Goal: Task Accomplishment & Management: Use online tool/utility

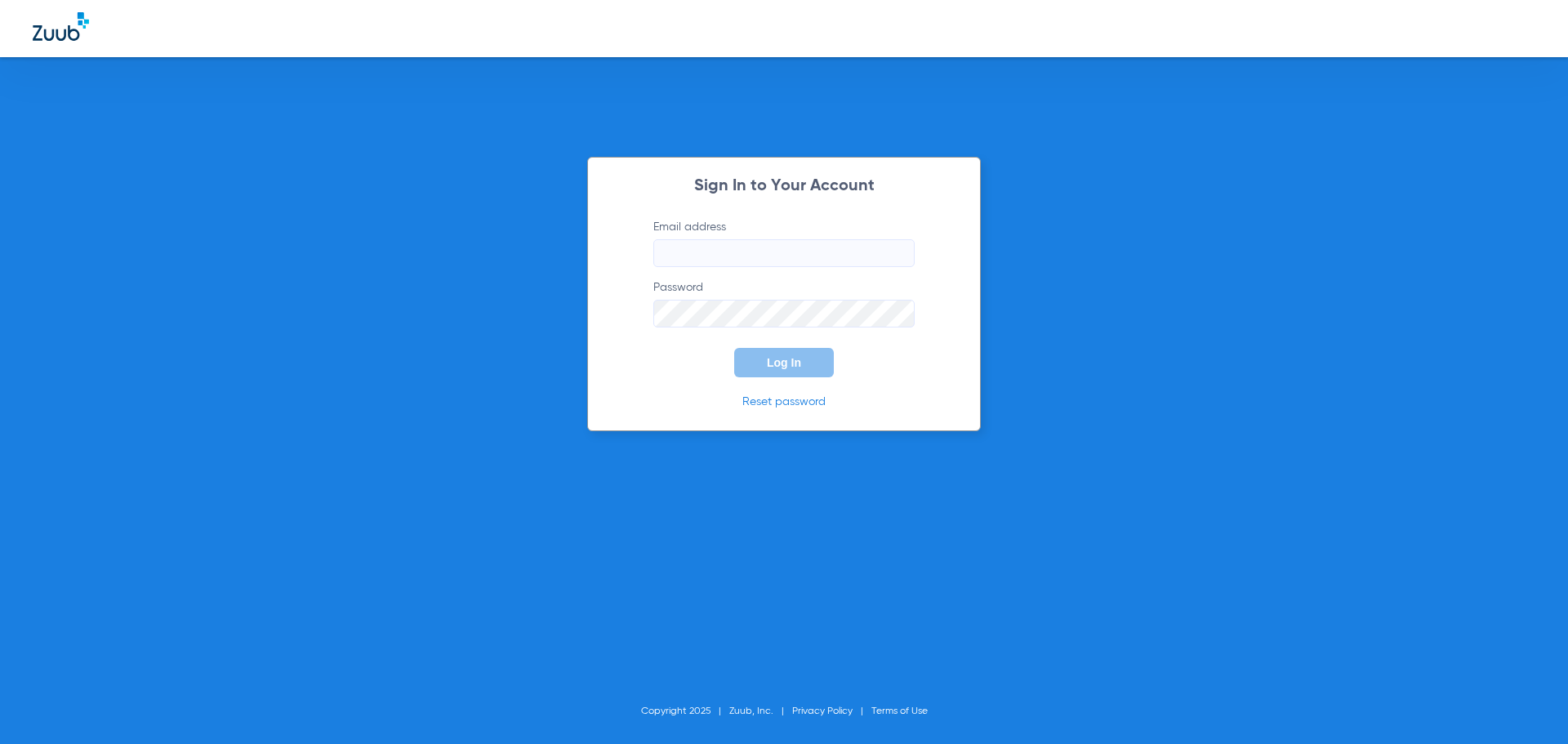
click at [750, 260] on input "Email address" at bounding box center [784, 253] width 261 height 28
click at [745, 246] on input "paulatakacs33" at bounding box center [784, 253] width 261 height 28
type input "paulatakacs33@mydentalmail.com"
click at [787, 364] on span "Log In" at bounding box center [784, 362] width 34 height 13
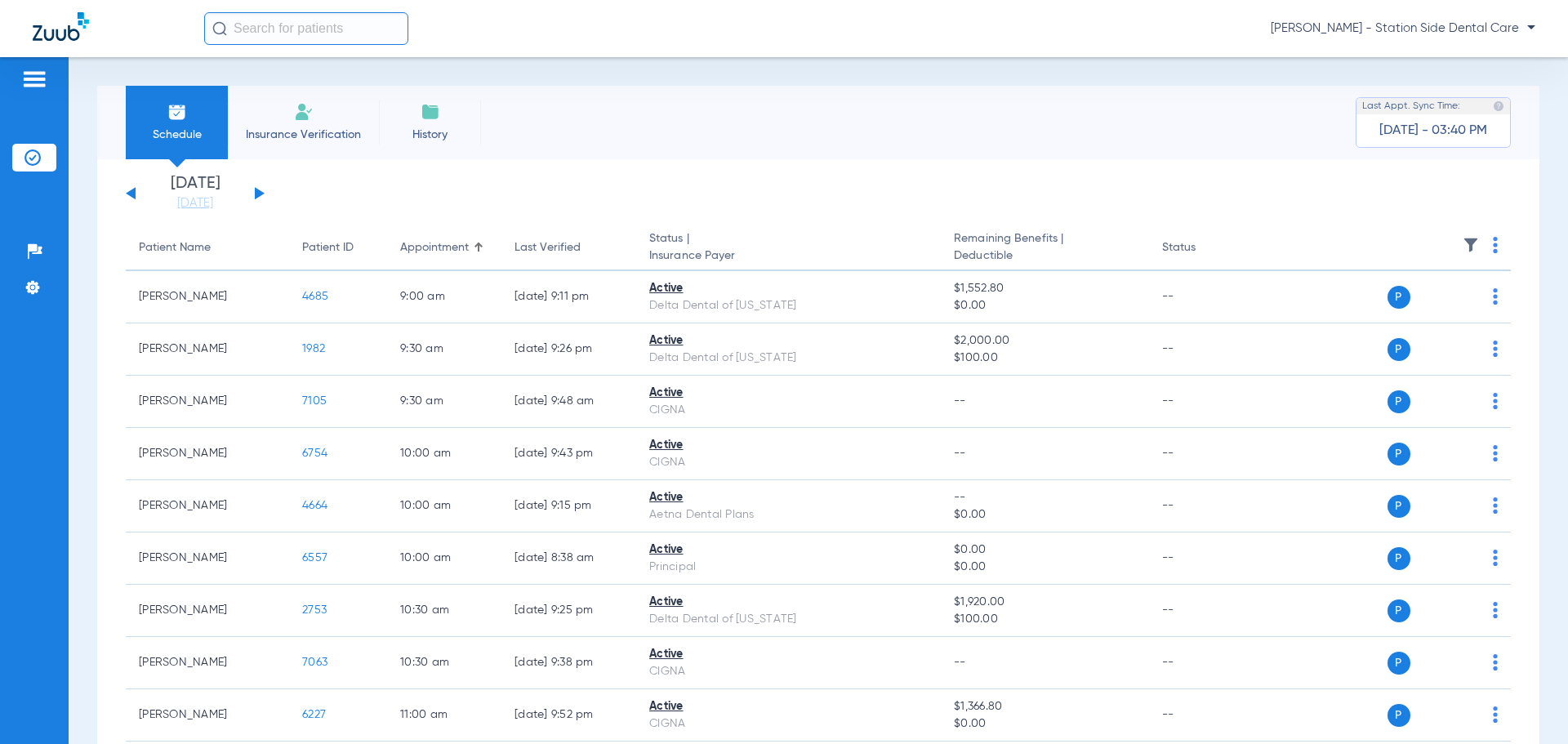
click at [255, 194] on button at bounding box center [259, 193] width 10 height 13
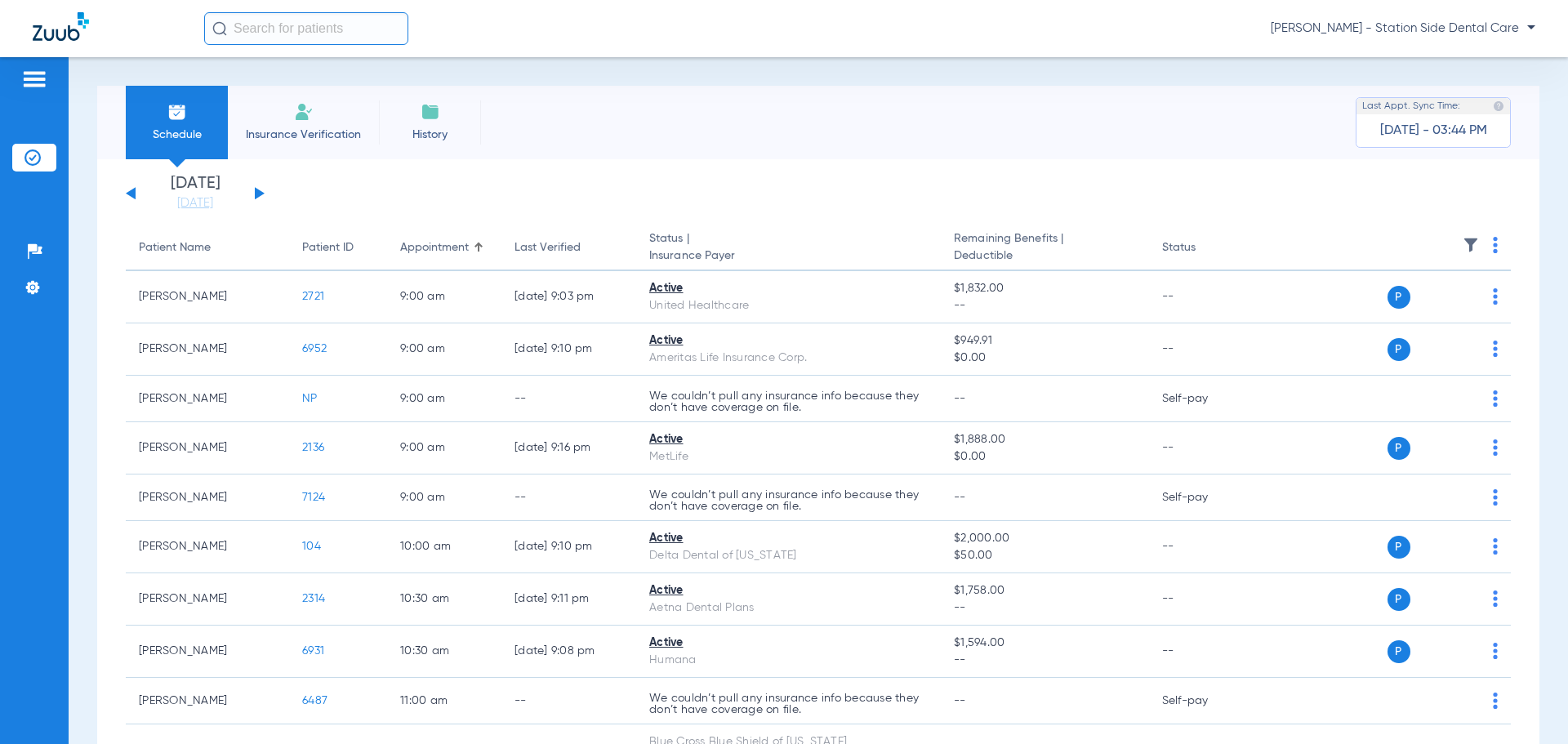
click at [129, 201] on div "Monday 07-14-2025 Tuesday 07-15-2025 Wednesday 07-16-2025 Thursday 07-17-2025 F…" at bounding box center [195, 194] width 139 height 36
click at [131, 197] on button at bounding box center [130, 193] width 10 height 13
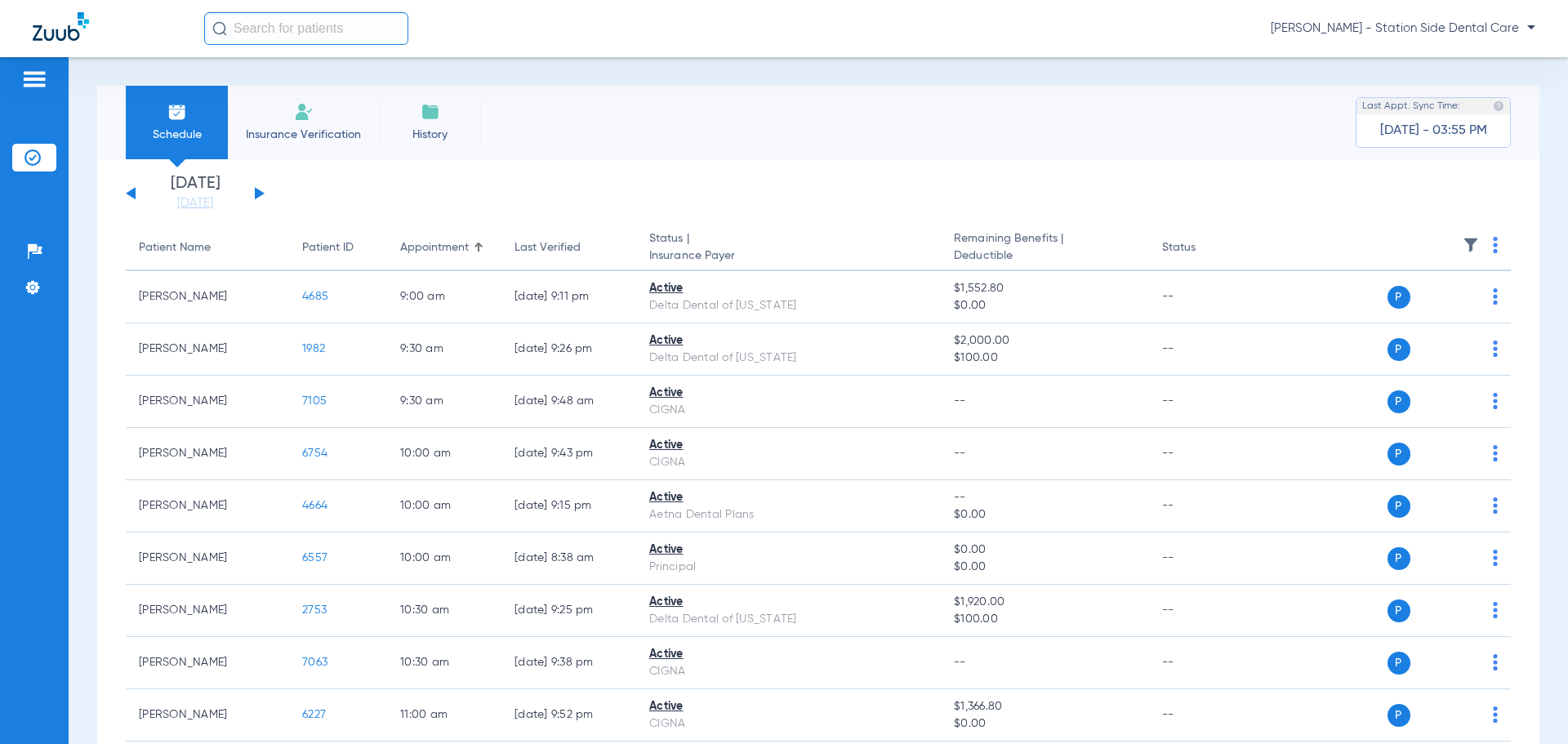
click at [253, 194] on div "Monday 07-14-2025 Tuesday 07-15-2025 Wednesday 07-16-2025 Thursday 07-17-2025 F…" at bounding box center [195, 194] width 139 height 36
click at [257, 192] on button at bounding box center [259, 193] width 10 height 13
